Goal: Information Seeking & Learning: Learn about a topic

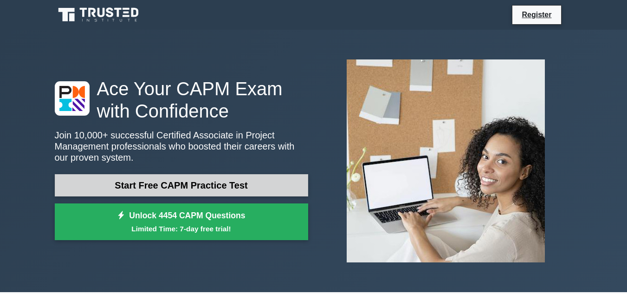
click at [234, 187] on link "Start Free CAPM Practice Test" at bounding box center [182, 185] width 254 height 22
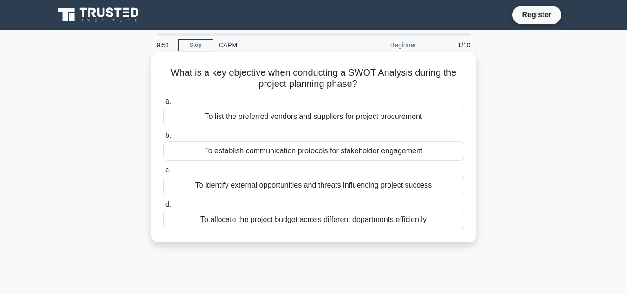
click at [248, 119] on div "To list the preferred vendors and suppliers for project procurement" at bounding box center [313, 117] width 301 height 20
click at [163, 104] on input "a. To list the preferred vendors and suppliers for project procurement" at bounding box center [163, 101] width 0 height 6
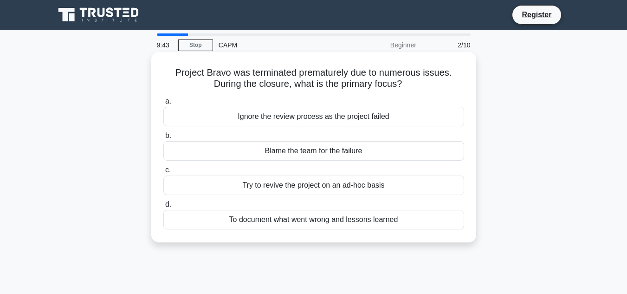
click at [325, 191] on div "Try to revive the project on an ad-hoc basis" at bounding box center [313, 186] width 301 height 20
click at [163, 173] on input "c. Try to revive the project on an ad-hoc basis" at bounding box center [163, 170] width 0 height 6
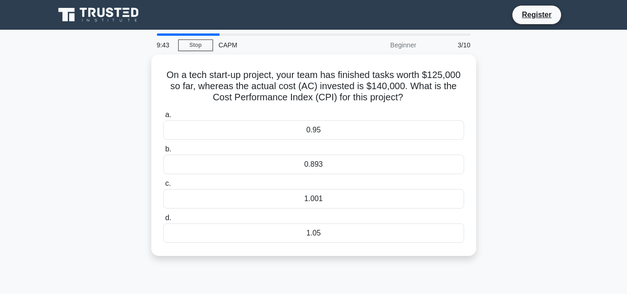
click at [325, 191] on div "1.001" at bounding box center [313, 199] width 301 height 20
click at [163, 187] on input "c. 1.001" at bounding box center [163, 184] width 0 height 6
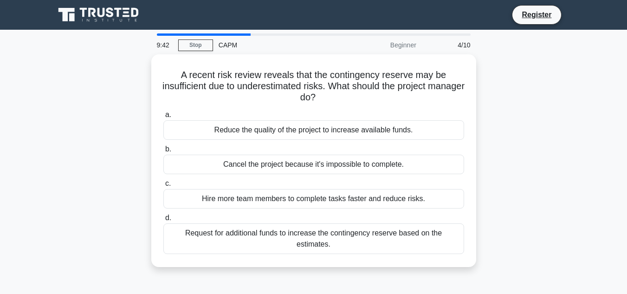
click at [325, 191] on div "Hire more team members to complete tasks faster and reduce risks." at bounding box center [313, 199] width 301 height 20
click at [163, 187] on input "c. Hire more team members to complete tasks faster and reduce risks." at bounding box center [163, 184] width 0 height 6
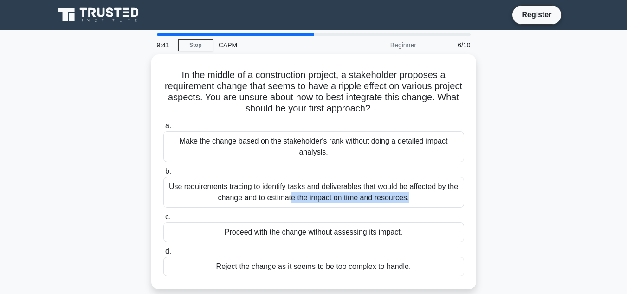
click at [325, 191] on div "Use requirements tracing to identify tasks and deliverables that would be affec…" at bounding box center [313, 192] width 301 height 31
click at [163, 175] on input "b. Use requirements tracing to identify tasks and deliverables that would be af…" at bounding box center [163, 172] width 0 height 6
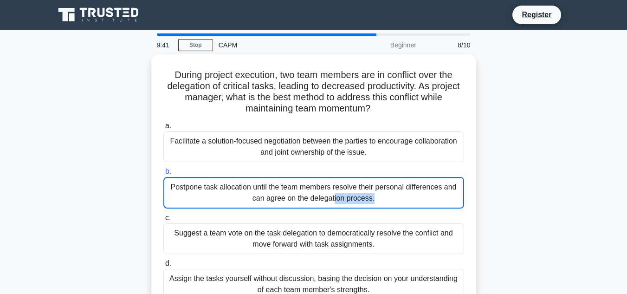
click at [325, 191] on div "Postpone task allocation until the team members resolve their personal differen…" at bounding box center [313, 193] width 301 height 32
click at [163, 175] on input "b. Postpone task allocation until the team members resolve their personal diffe…" at bounding box center [163, 172] width 0 height 6
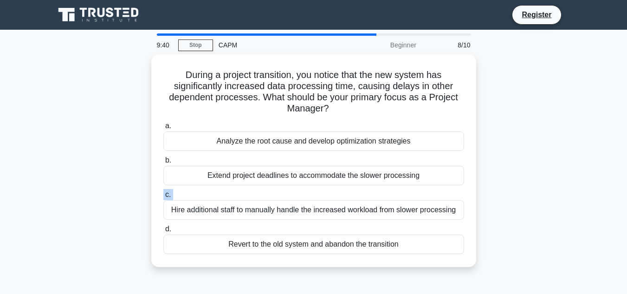
click at [325, 191] on label "c. Hire additional staff to manually handle the increased workload from slower …" at bounding box center [313, 204] width 301 height 31
click at [163, 192] on input "c. Hire additional staff to manually handle the increased workload from slower …" at bounding box center [163, 195] width 0 height 6
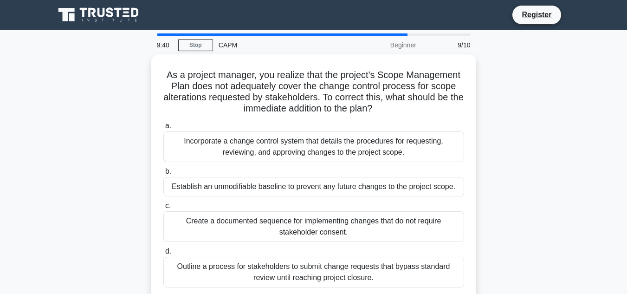
click at [325, 191] on div "Establish an unmodifiable baseline to prevent any future changes to the project…" at bounding box center [313, 187] width 301 height 20
click at [163, 175] on input "b. Establish an unmodifiable baseline to prevent any future changes to the proj…" at bounding box center [163, 172] width 0 height 6
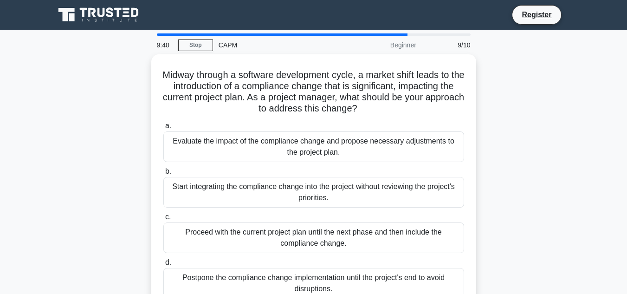
click at [325, 191] on div "Start integrating the compliance change into the project without reviewing the …" at bounding box center [313, 192] width 301 height 31
click at [163, 175] on input "b. Start integrating the compliance change into the project without reviewing t…" at bounding box center [163, 172] width 0 height 6
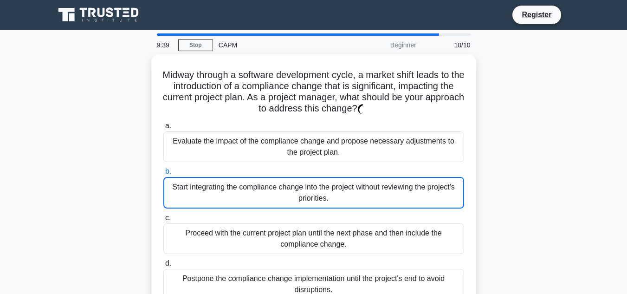
click at [325, 191] on div "Start integrating the compliance change into the project without reviewing the …" at bounding box center [313, 193] width 301 height 32
click at [163, 175] on input "b. Start integrating the compliance change into the project without reviewing t…" at bounding box center [163, 172] width 0 height 6
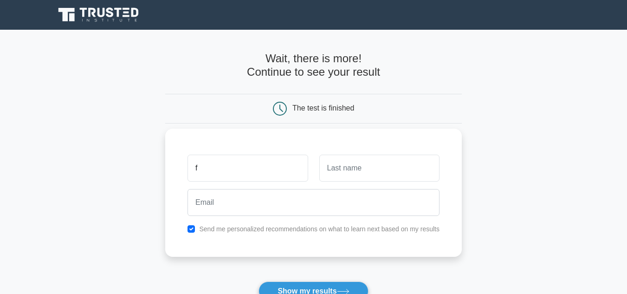
type input "f"
click at [341, 175] on input "text" at bounding box center [379, 168] width 120 height 27
type input "s"
